Goal: Information Seeking & Learning: Learn about a topic

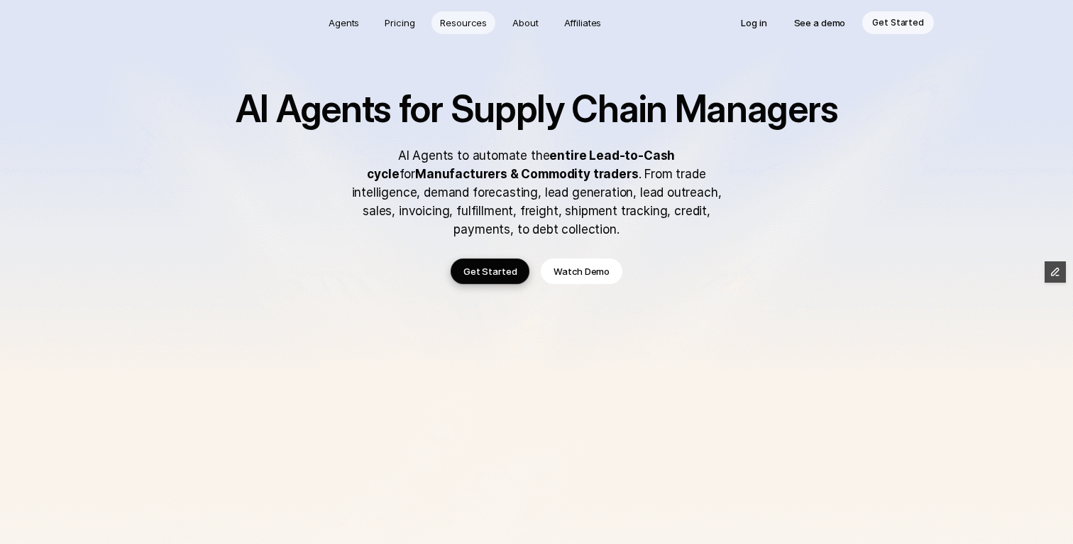
click at [460, 28] on p "Resources" at bounding box center [463, 23] width 47 height 14
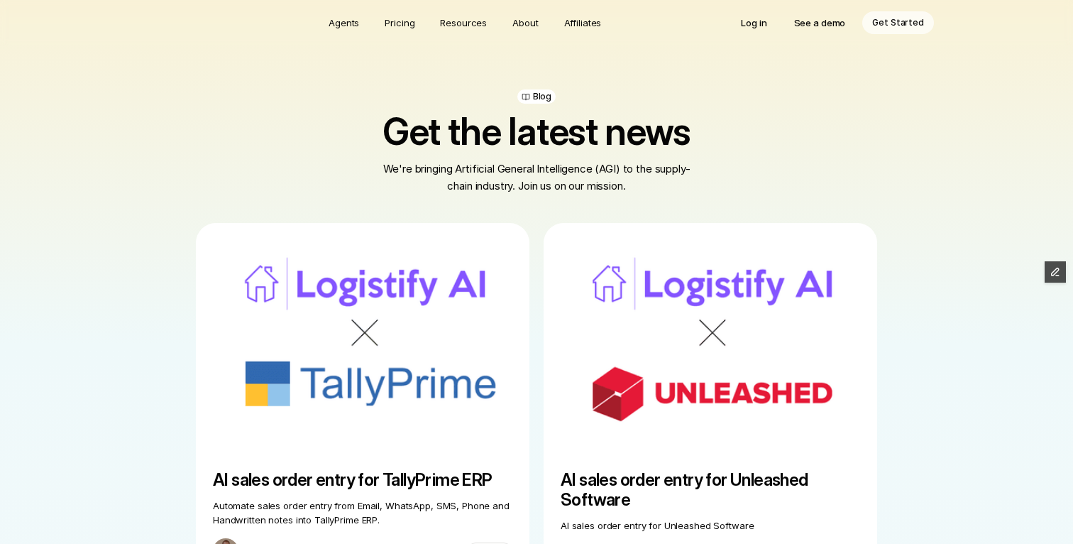
scroll to position [216, 0]
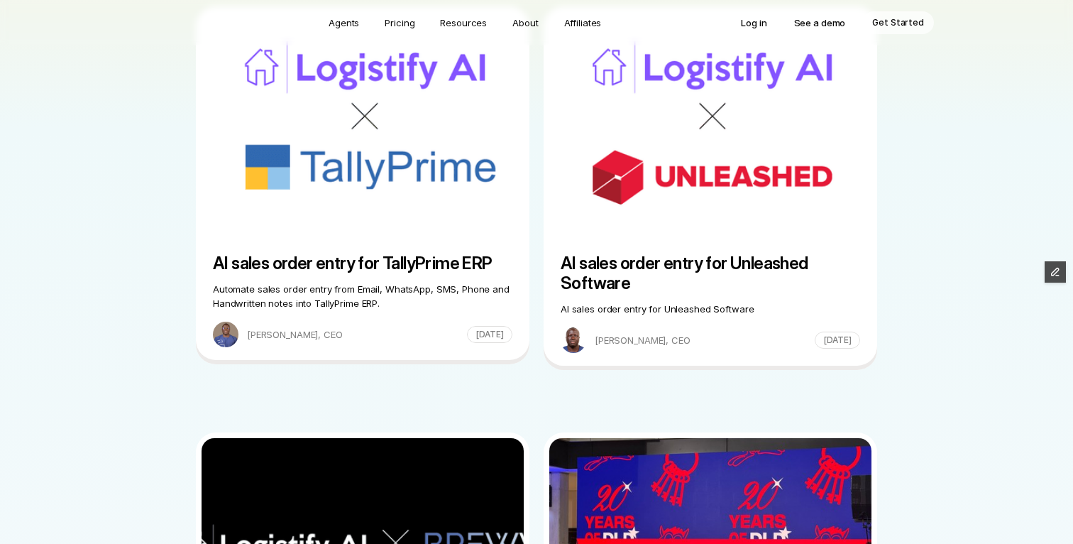
click at [678, 197] on img at bounding box center [710, 125] width 322 height 227
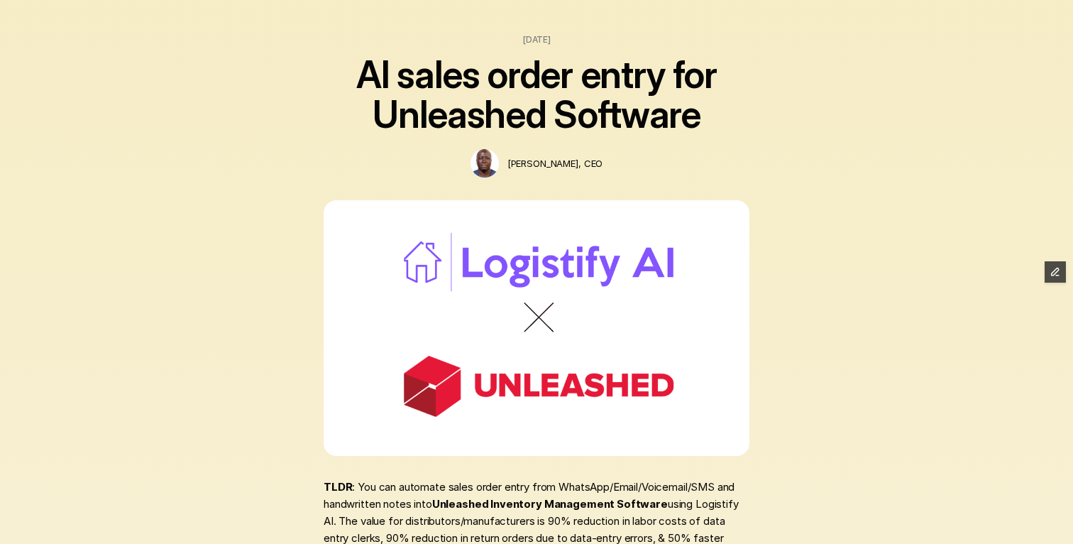
scroll to position [147, 0]
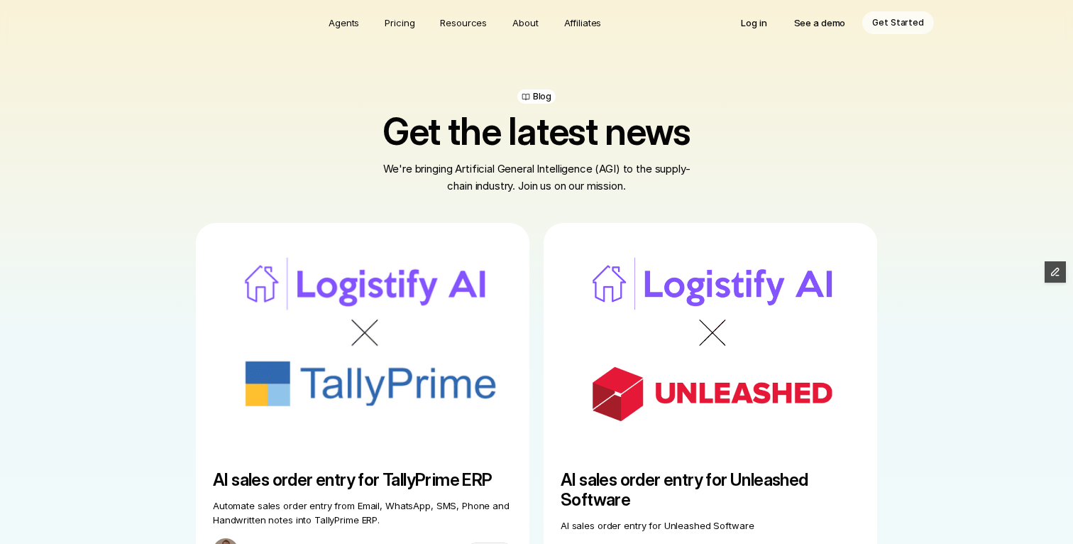
click at [664, 331] on img at bounding box center [710, 342] width 322 height 227
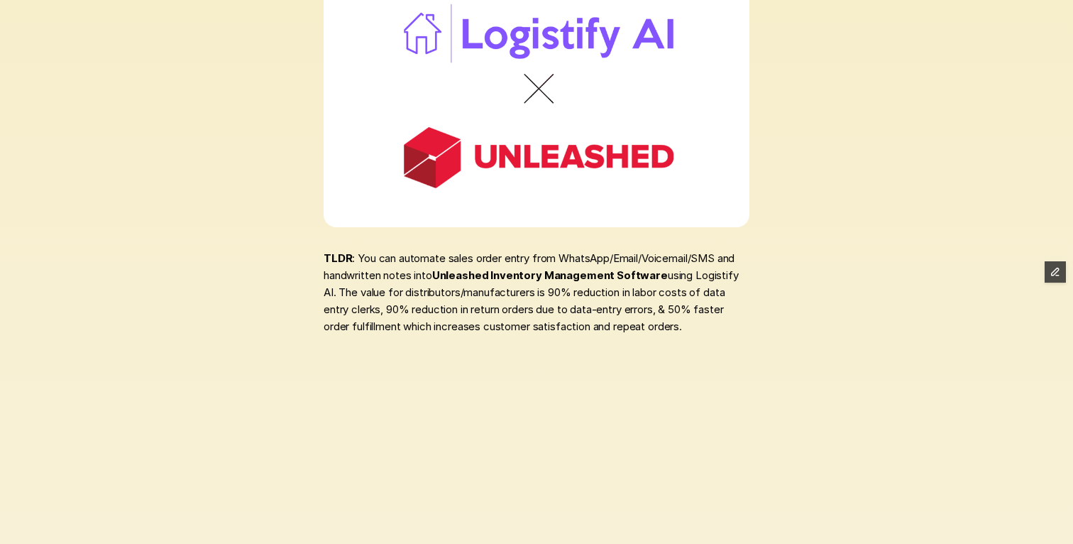
scroll to position [345, 0]
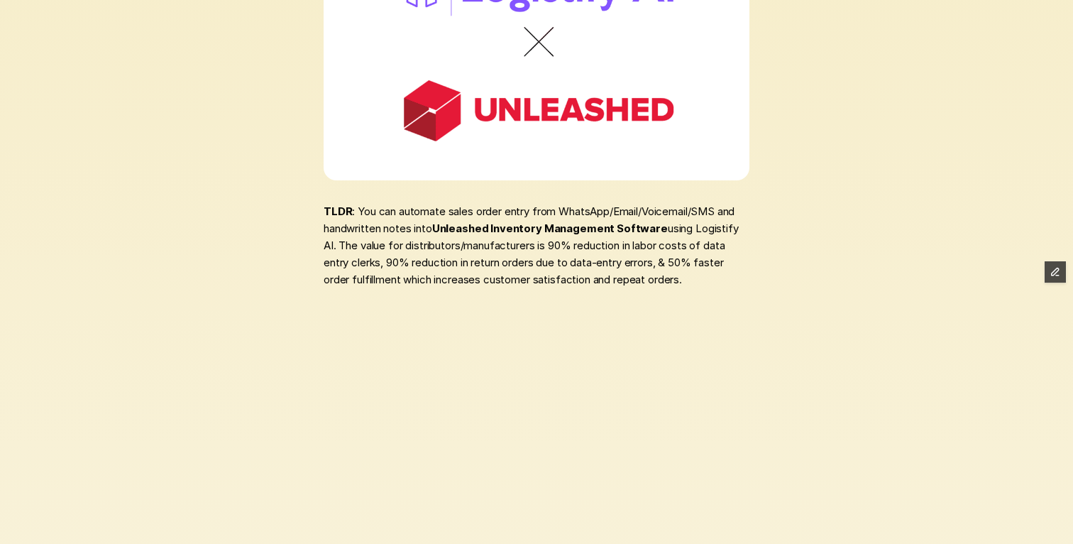
click at [324, 210] on strong "TLDR" at bounding box center [338, 210] width 28 height 13
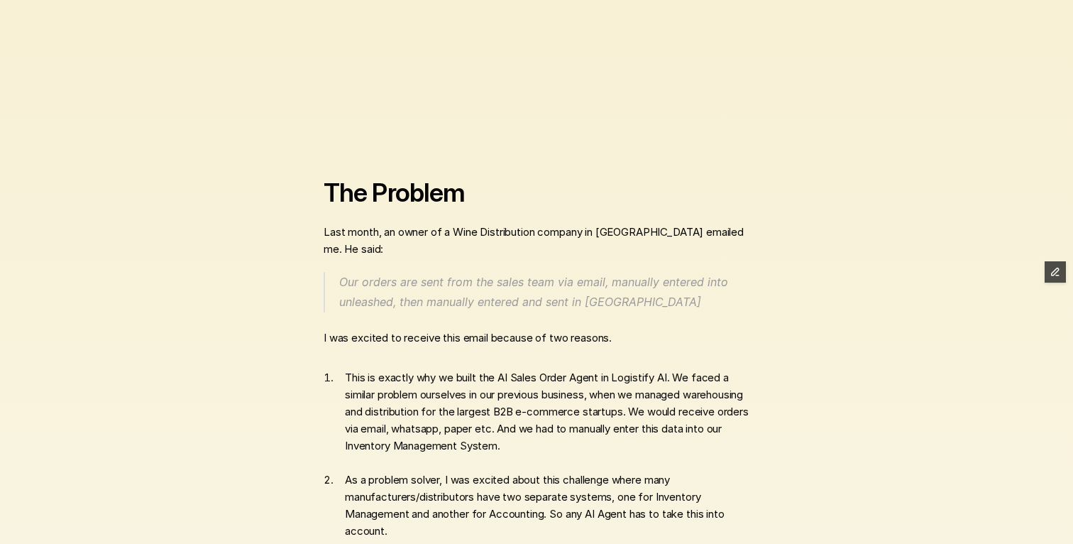
scroll to position [762, 0]
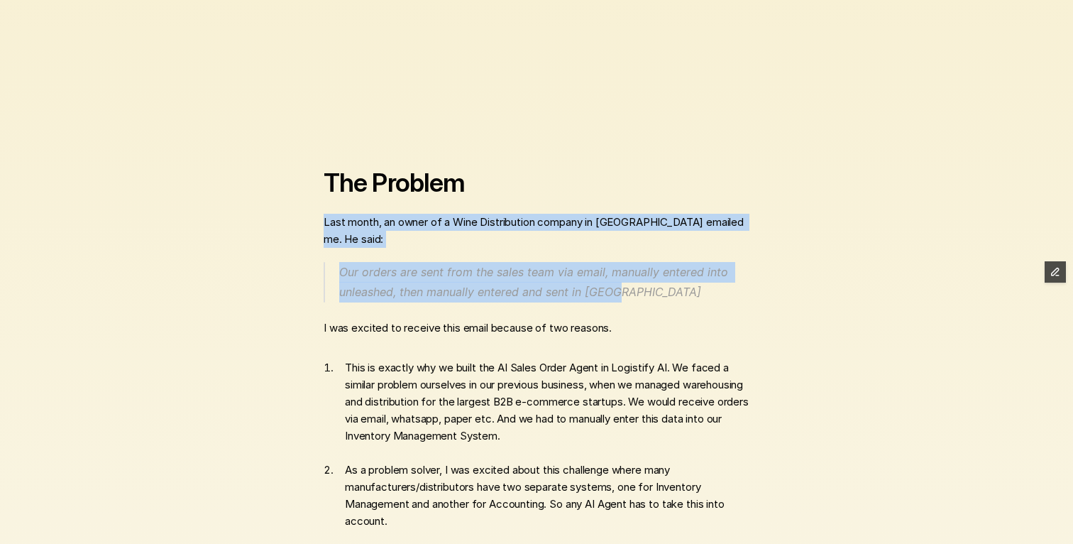
drag, startPoint x: 324, startPoint y: 221, endPoint x: 613, endPoint y: 295, distance: 298.1
click at [613, 295] on div "TLDR : You can automate sales order entry from WhatsApp/Email/Voicemail/SMS and…" at bounding box center [537, 492] width 426 height 1413
copy div "Last month, an owner of a Wine Distribution company in [GEOGRAPHIC_DATA] emaile…"
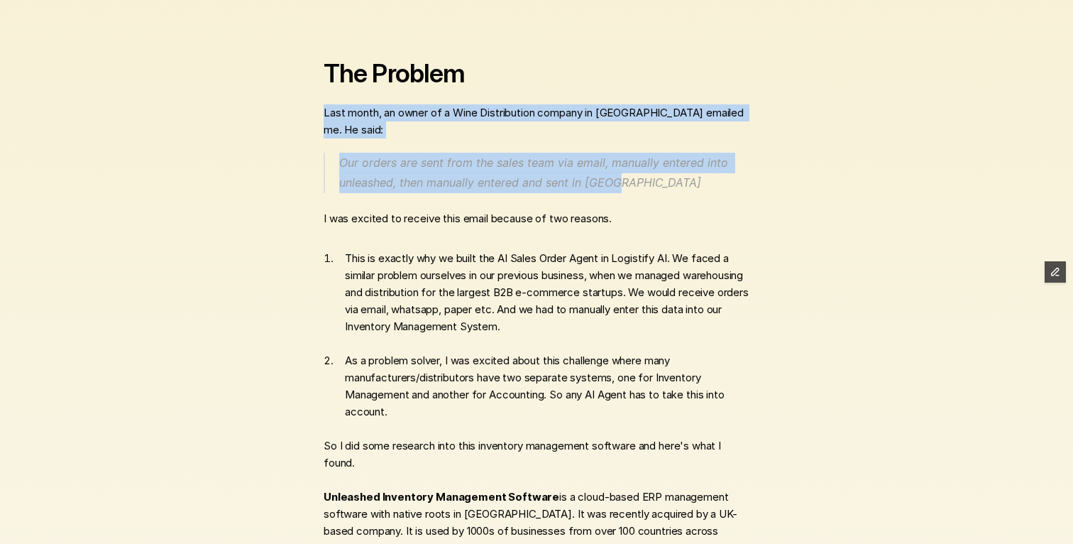
scroll to position [919, 0]
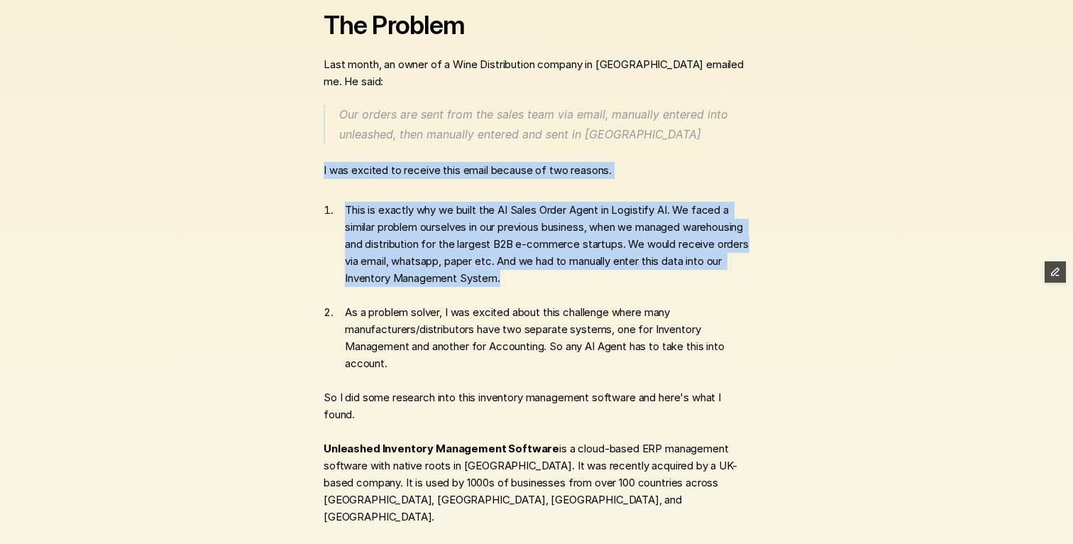
drag, startPoint x: 324, startPoint y: 167, endPoint x: 582, endPoint y: 277, distance: 280.1
click at [582, 277] on div "TLDR : You can automate sales order entry from WhatsApp/Email/Voicemail/SMS and…" at bounding box center [537, 335] width 426 height 1413
copy div "I was excited to receive this email because of two reasons. This is exactly why…"
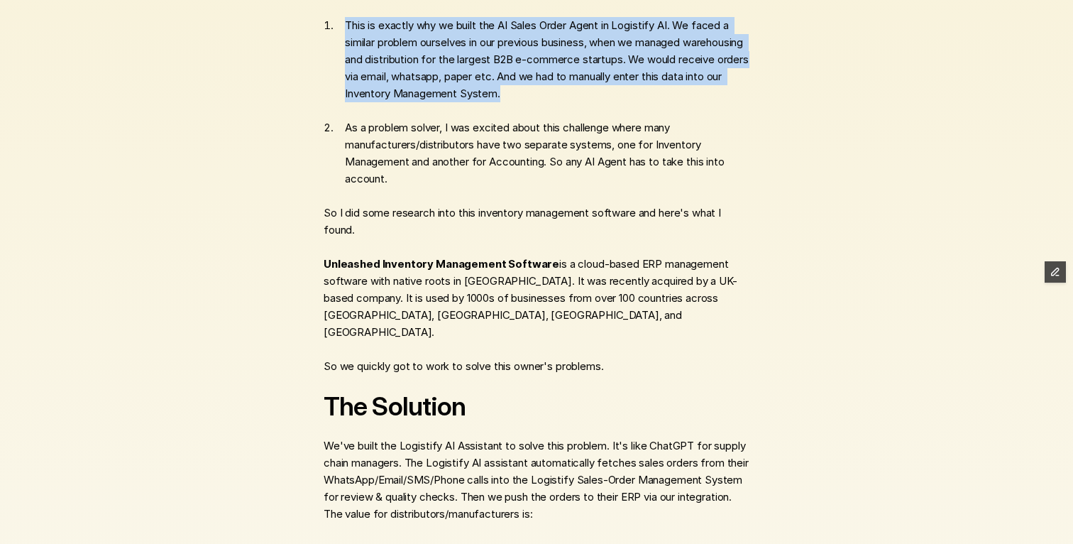
scroll to position [1145, 0]
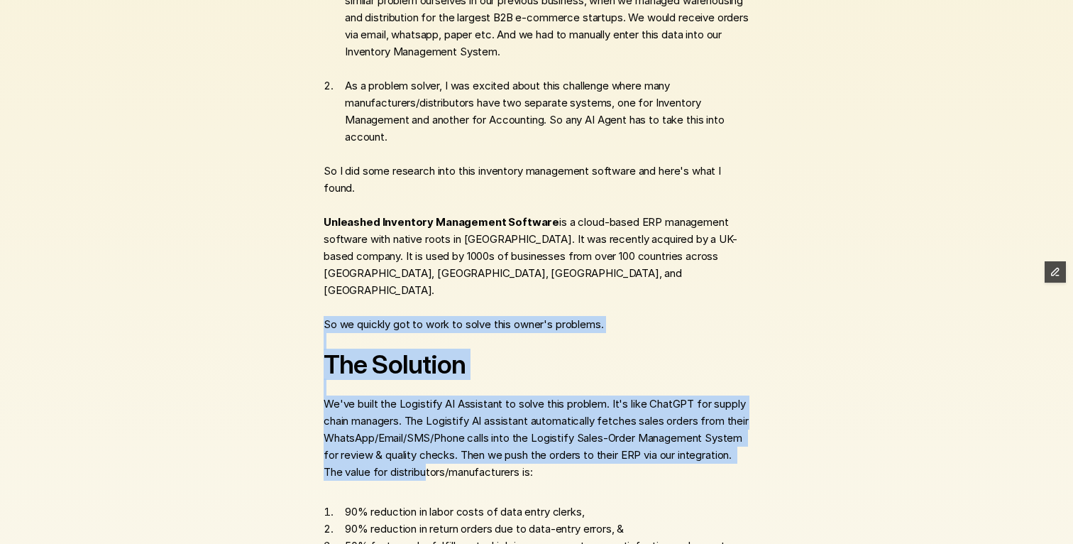
drag, startPoint x: 325, startPoint y: 306, endPoint x: 484, endPoint y: 456, distance: 218.4
click at [484, 456] on div "TLDR : You can automate sales order entry from WhatsApp/Email/Voicemail/SMS and…" at bounding box center [537, 108] width 426 height 1413
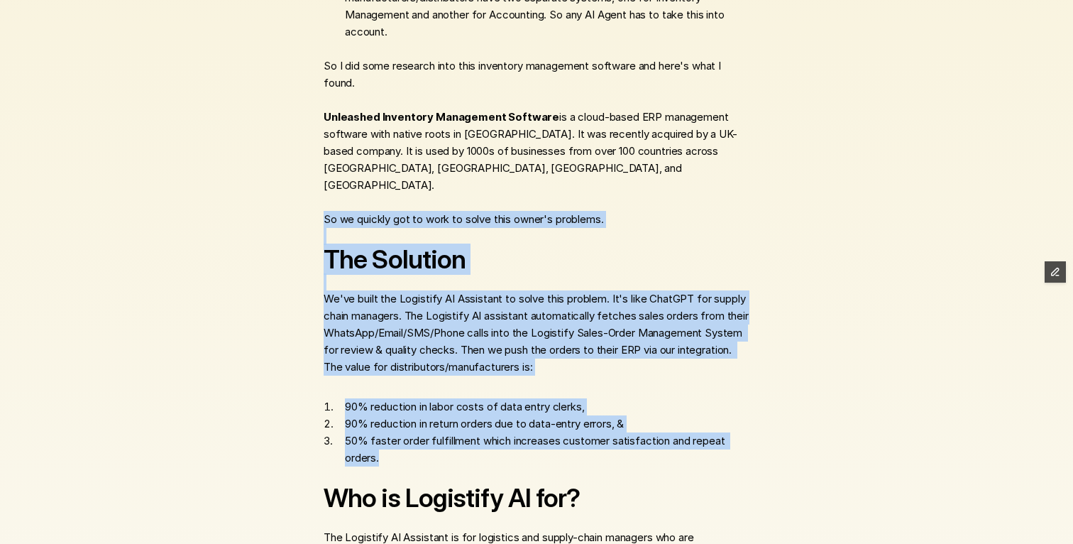
click at [388, 442] on p "50% faster order fulfillment which increases customer satisfaction and repeat o…" at bounding box center [547, 449] width 405 height 34
copy div "So we quickly got to work to solve this owner's problems. The Solution We've bu…"
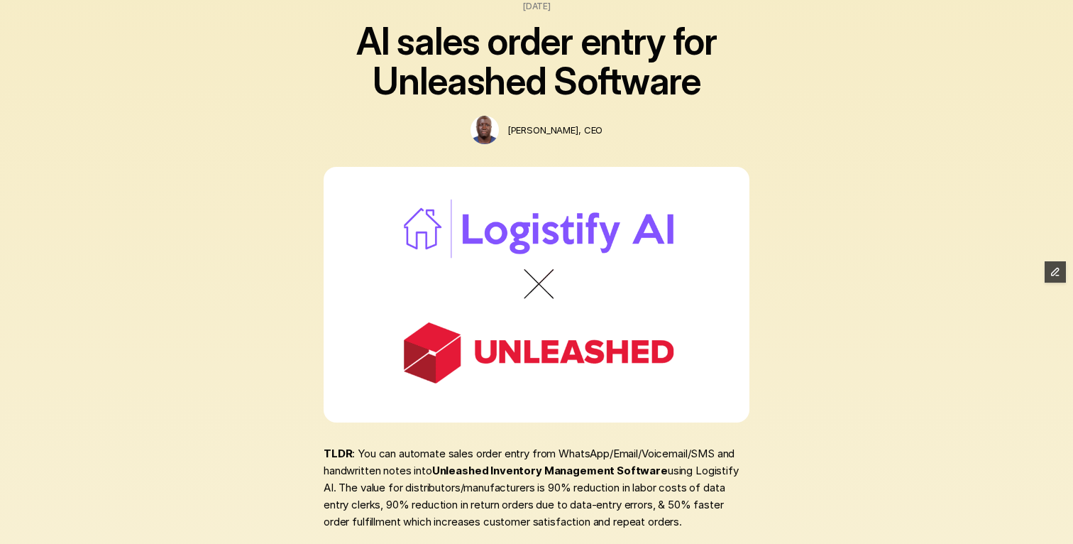
scroll to position [70, 0]
